Goal: Information Seeking & Learning: Learn about a topic

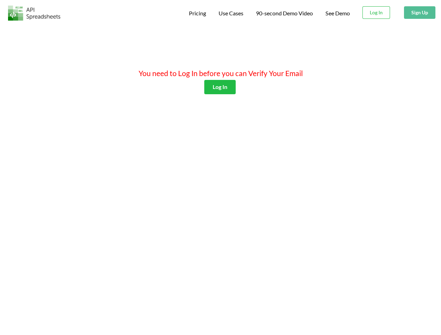
click at [196, 13] on span "Pricing" at bounding box center [197, 13] width 17 height 7
click at [230, 13] on span "Use Cases" at bounding box center [231, 13] width 25 height 7
click at [284, 13] on span "90-second Demo Video" at bounding box center [284, 13] width 57 height 6
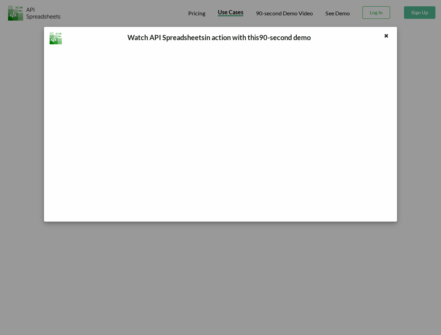
click at [377, 13] on div "Watch API Spreadsheets in action with this 90 -second demo" at bounding box center [220, 167] width 441 height 335
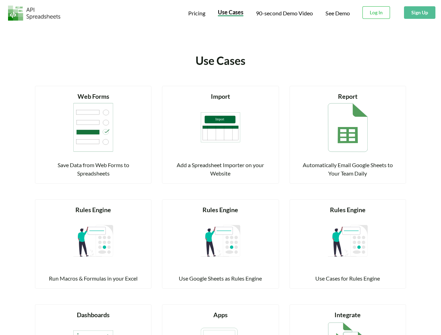
click at [420, 13] on button "Sign Up" at bounding box center [419, 12] width 31 height 13
click at [220, 87] on div "Read more Import Add a Spreadsheet Importer on your Website" at bounding box center [220, 135] width 117 height 98
